Goal: Find specific page/section: Find specific page/section

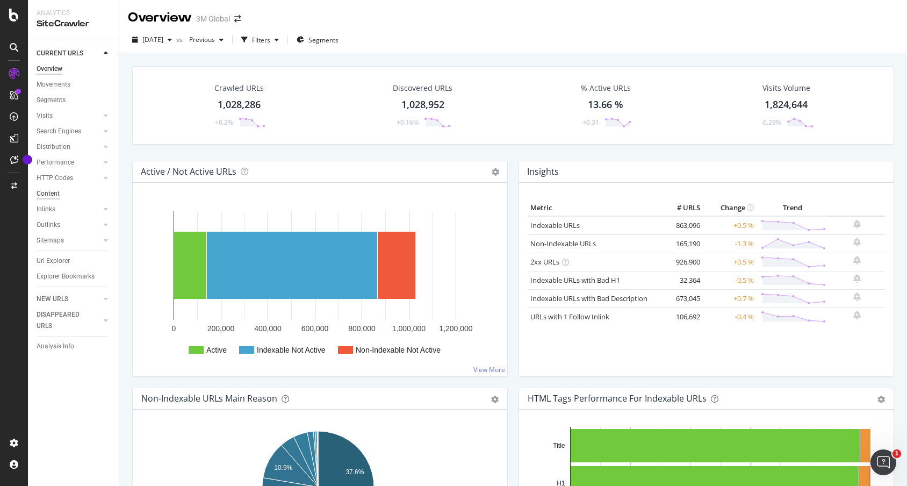
click at [56, 196] on div "Content" at bounding box center [48, 193] width 23 height 11
